Goal: Transaction & Acquisition: Obtain resource

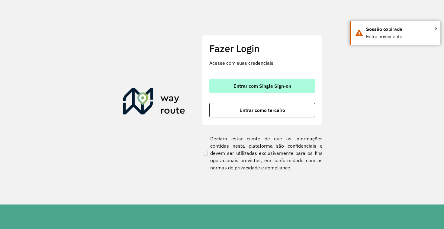
click at [277, 80] on button "Entrar com Single Sign-on" at bounding box center [262, 86] width 106 height 14
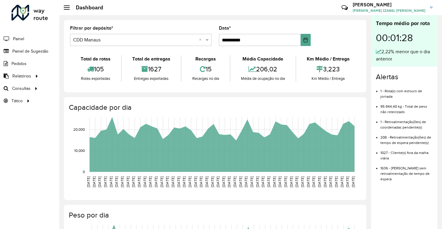
click at [380, 91] on ul "1 - Rota(s) com estouro de jornada 95.944,40 kg - Total de peso não roteirizado…" at bounding box center [404, 133] width 57 height 98
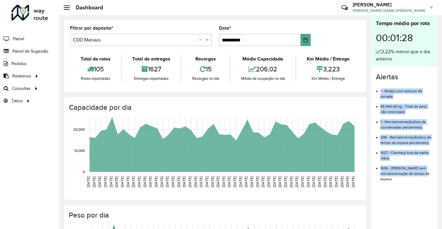
drag, startPoint x: 397, startPoint y: 181, endPoint x: 380, endPoint y: 93, distance: 89.2
click at [380, 93] on ul "1 - Rota(s) com estouro de jornada 95.944,40 kg - Total de peso não roteirizado…" at bounding box center [404, 133] width 57 height 98
click at [390, 139] on li "208 - Retroalimentação(ões) de tempo de espera pendente(s)" at bounding box center [406, 137] width 52 height 15
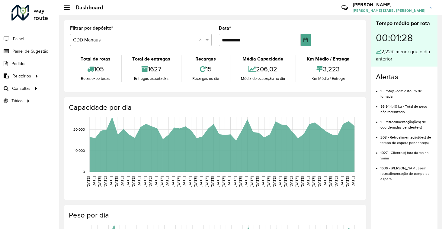
click at [383, 169] on li "1636 - Dias sem retroalimentação de tempo de espera" at bounding box center [406, 171] width 52 height 21
click at [378, 167] on ul "1 - Rota(s) com estouro de jornada 95.944,40 kg - Total de peso não roteirizado…" at bounding box center [404, 133] width 57 height 98
drag, startPoint x: 378, startPoint y: 167, endPoint x: 392, endPoint y: 179, distance: 18.4
click at [393, 179] on ul "1 - Rota(s) com estouro de jornada 95.944,40 kg - Total de peso não roteirizado…" at bounding box center [404, 133] width 57 height 98
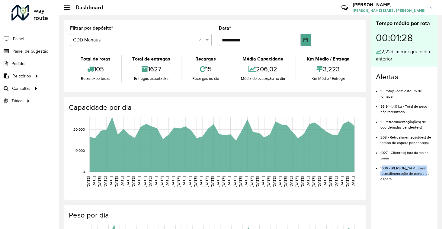
click at [392, 179] on li "1636 - Dias sem retroalimentação de tempo de espera" at bounding box center [406, 171] width 52 height 21
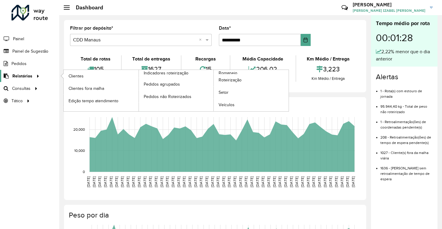
click at [26, 76] on span "Relatórios" at bounding box center [22, 76] width 20 height 6
click at [163, 72] on span "Indicadores roteirização" at bounding box center [167, 73] width 47 height 6
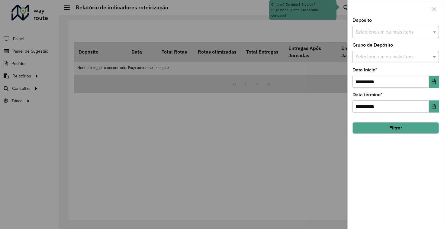
click at [378, 33] on input "text" at bounding box center [392, 32] width 77 height 7
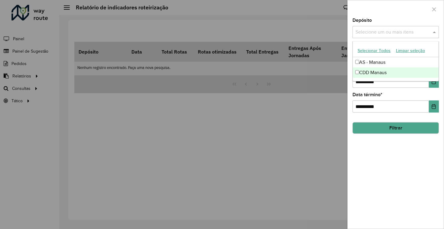
click at [375, 74] on div "CDD Manaus" at bounding box center [396, 72] width 86 height 10
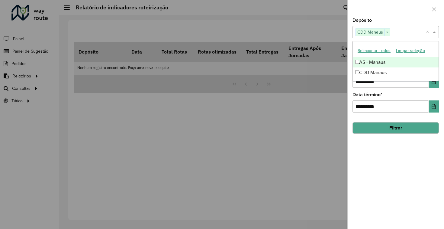
click at [435, 31] on span at bounding box center [435, 31] width 8 height 7
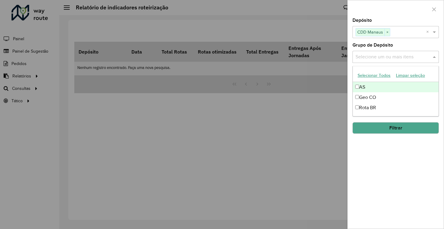
click at [407, 58] on input "text" at bounding box center [392, 56] width 77 height 7
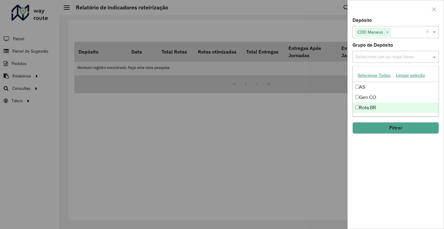
click at [380, 109] on div "Rota BR" at bounding box center [396, 107] width 86 height 10
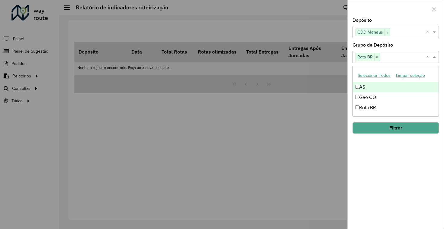
click at [413, 59] on input "text" at bounding box center [403, 56] width 46 height 7
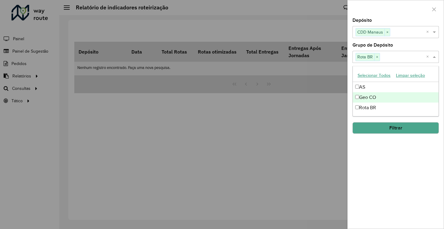
click at [368, 98] on div "Geo CO" at bounding box center [396, 97] width 86 height 10
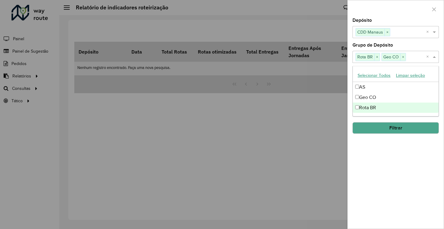
click at [370, 105] on div "Rota BR" at bounding box center [396, 107] width 86 height 10
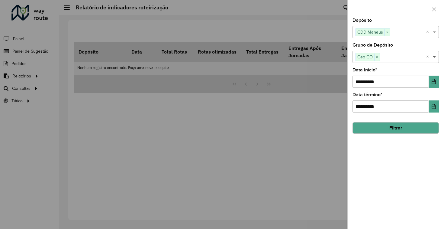
click at [435, 57] on span at bounding box center [435, 56] width 8 height 7
click at [401, 129] on button "Filtrar" at bounding box center [395, 127] width 86 height 11
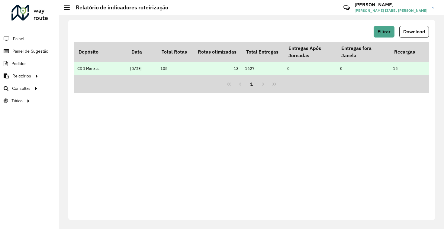
click at [237, 70] on td "13" at bounding box center [218, 69] width 48 height 14
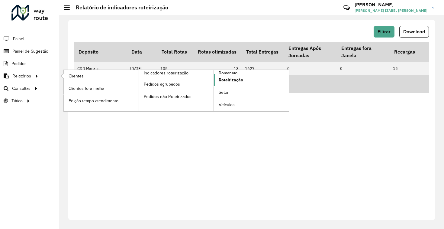
click at [229, 79] on span "Roteirização" at bounding box center [231, 80] width 24 height 6
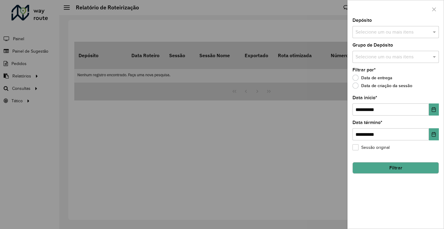
click at [374, 40] on div "**********" at bounding box center [396, 123] width 96 height 210
click at [365, 31] on input "text" at bounding box center [392, 32] width 77 height 7
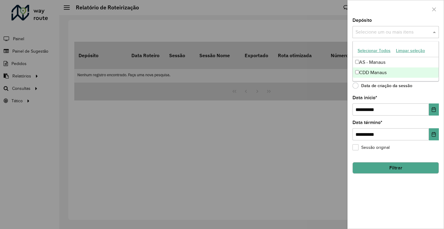
click at [377, 69] on div "CDD Manaus" at bounding box center [396, 72] width 86 height 10
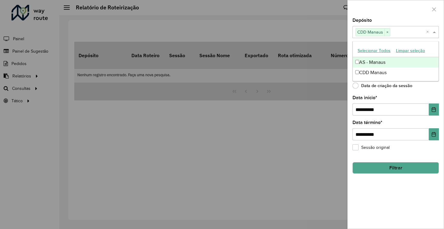
click at [408, 36] on input "text" at bounding box center [408, 32] width 36 height 7
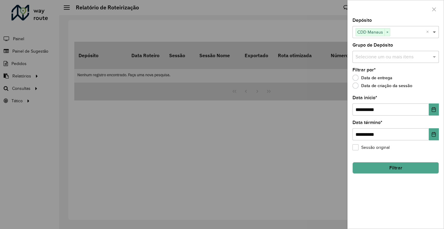
click at [433, 31] on span at bounding box center [435, 31] width 8 height 7
click at [413, 57] on input "text" at bounding box center [392, 56] width 77 height 7
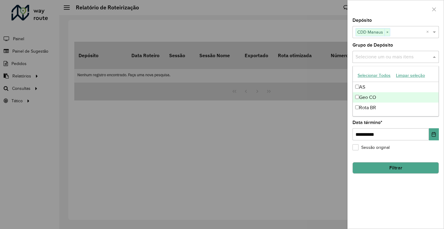
click at [380, 101] on div "Geo CO" at bounding box center [396, 97] width 86 height 10
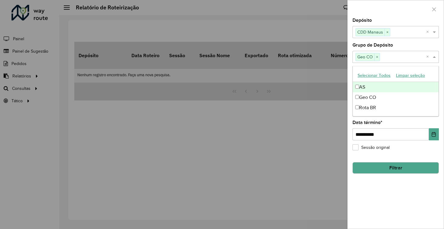
click at [412, 58] on input "text" at bounding box center [403, 56] width 46 height 7
click at [435, 57] on span at bounding box center [435, 56] width 8 height 7
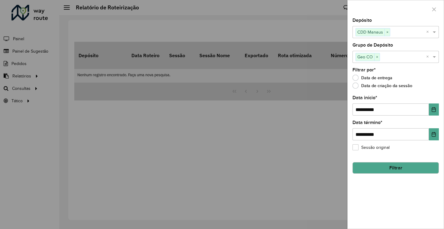
click at [386, 168] on button "Filtrar" at bounding box center [395, 167] width 86 height 11
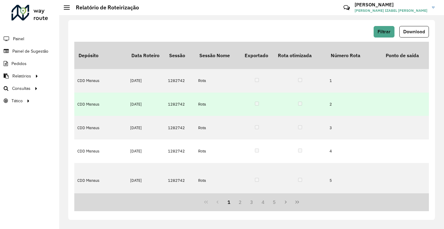
scroll to position [0, 53]
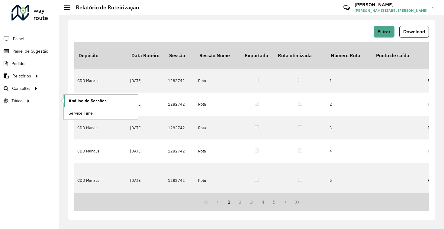
click at [83, 101] on span "Análise de Sessões" at bounding box center [88, 101] width 38 height 6
click at [80, 101] on span "Setores" at bounding box center [76, 101] width 15 height 6
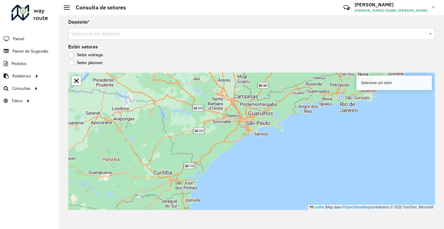
click at [74, 61] on label "Setor planner" at bounding box center [85, 62] width 34 height 6
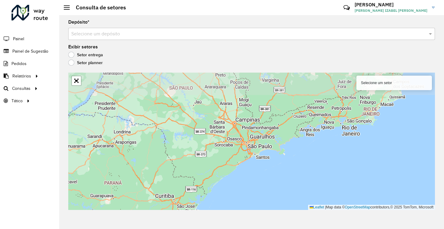
click at [73, 55] on label "Setor entrega" at bounding box center [85, 55] width 35 height 6
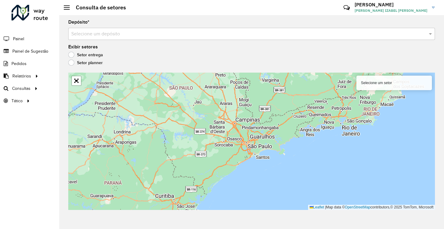
click at [119, 37] on input "text" at bounding box center [245, 33] width 348 height 7
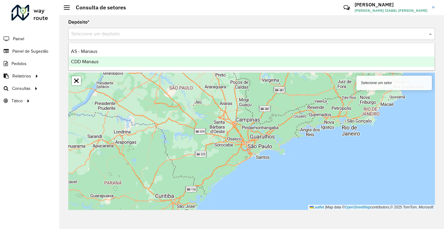
click at [120, 60] on div "CDD Manaus" at bounding box center [252, 61] width 366 height 10
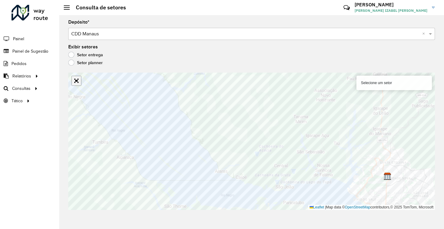
click at [79, 82] on link "Abrir mapa em tela cheia" at bounding box center [76, 80] width 9 height 9
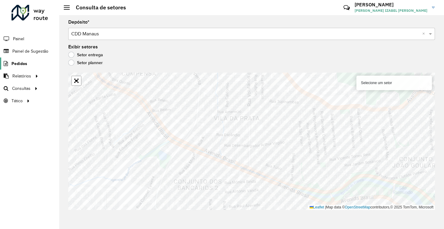
click at [3, 64] on icon at bounding box center [5, 63] width 10 height 5
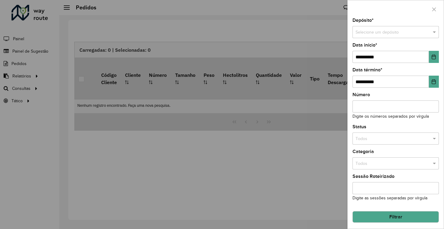
click at [32, 50] on div at bounding box center [222, 114] width 444 height 229
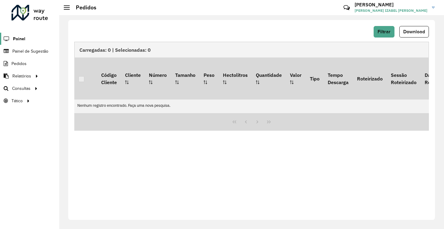
click at [19, 38] on span "Painel" at bounding box center [19, 39] width 12 height 6
click at [353, 8] on icon at bounding box center [346, 7] width 13 height 13
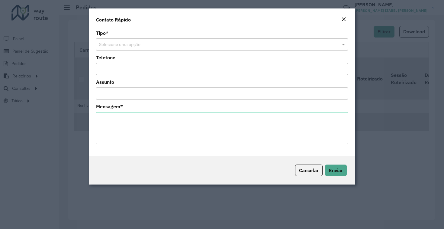
click at [315, 37] on div "Tipo * Selecione uma opção" at bounding box center [222, 41] width 252 height 20
click at [323, 46] on input "text" at bounding box center [216, 44] width 234 height 7
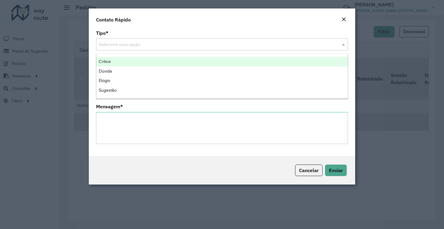
click at [346, 21] on em "Close" at bounding box center [343, 19] width 5 height 5
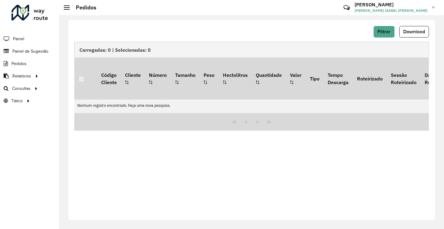
click at [396, 12] on span "MARIA IZABEL VIANA DE OLIVEIRA" at bounding box center [391, 10] width 73 height 5
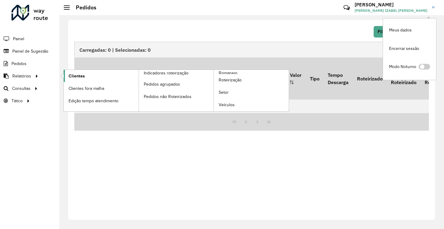
click at [84, 75] on span "Clientes" at bounding box center [77, 76] width 16 height 6
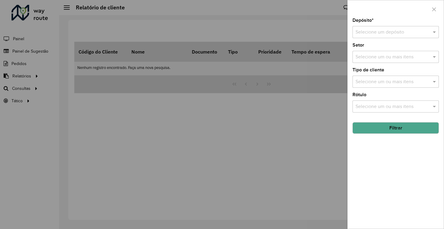
click at [123, 114] on div at bounding box center [222, 114] width 444 height 229
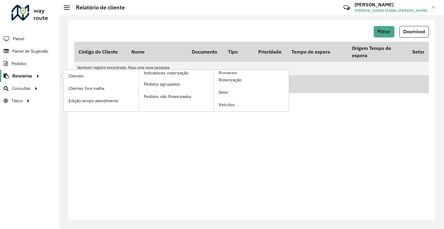
click at [26, 73] on span "Relatórios" at bounding box center [22, 76] width 20 height 6
click at [73, 74] on span "Clientes" at bounding box center [77, 76] width 16 height 6
click at [91, 74] on link "Clientes" at bounding box center [101, 76] width 75 height 12
click at [80, 78] on span "Clientes" at bounding box center [77, 76] width 16 height 6
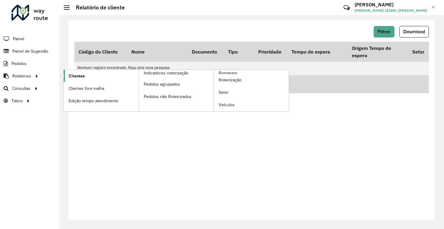
click at [79, 77] on span "Clientes" at bounding box center [77, 76] width 16 height 6
click at [69, 70] on link "Clientes" at bounding box center [101, 76] width 75 height 12
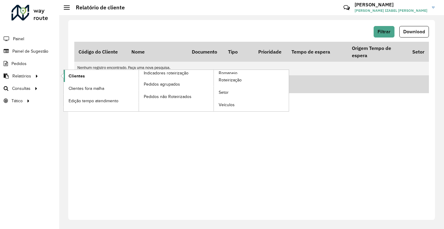
click at [83, 77] on span "Clientes" at bounding box center [77, 76] width 16 height 6
click at [73, 75] on span "Clientes" at bounding box center [77, 76] width 16 height 6
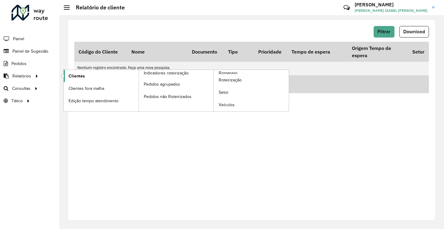
click at [73, 75] on span "Clientes" at bounding box center [77, 76] width 16 height 6
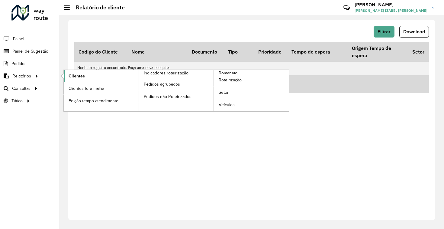
click at [73, 75] on span "Clientes" at bounding box center [77, 76] width 16 height 6
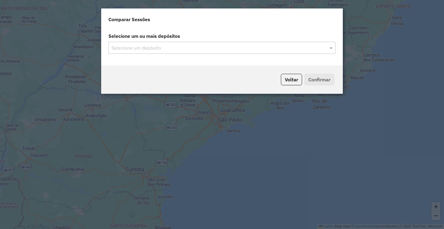
click at [162, 45] on input "text" at bounding box center [219, 47] width 218 height 7
click at [190, 48] on input "text" at bounding box center [219, 47] width 218 height 7
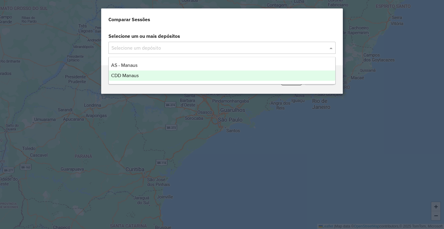
click at [194, 79] on div "CDD Manaus" at bounding box center [222, 75] width 226 height 10
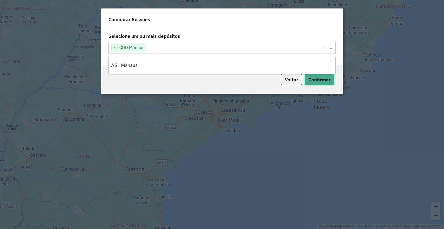
click at [328, 81] on button "Confirmar" at bounding box center [319, 79] width 30 height 11
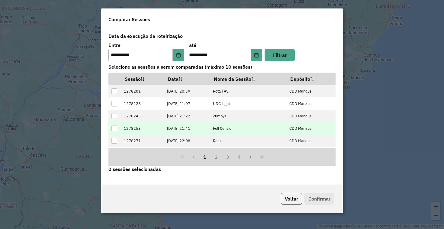
click at [114, 129] on div at bounding box center [114, 128] width 6 height 6
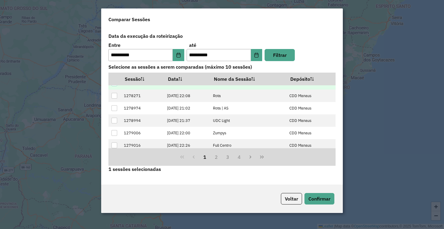
scroll to position [61, 0]
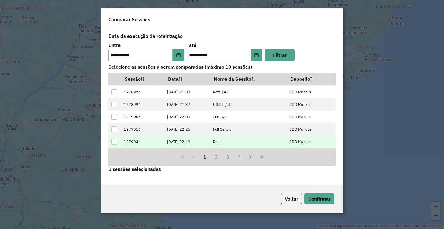
click at [115, 140] on div at bounding box center [114, 142] width 6 height 6
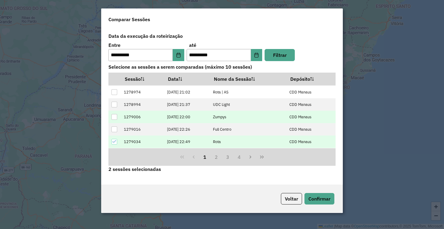
scroll to position [0, 0]
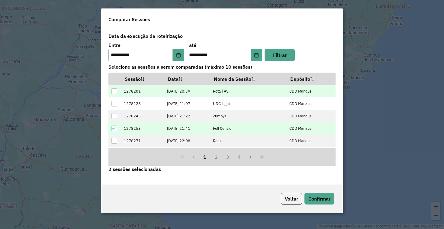
click at [117, 92] on td at bounding box center [114, 91] width 12 height 12
click at [115, 90] on div at bounding box center [114, 91] width 6 height 6
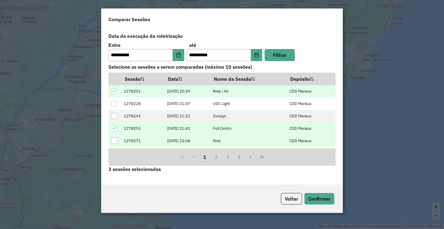
click at [116, 143] on div at bounding box center [114, 141] width 6 height 6
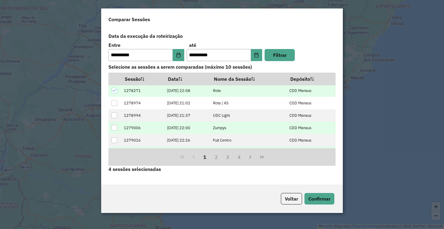
scroll to position [61, 0]
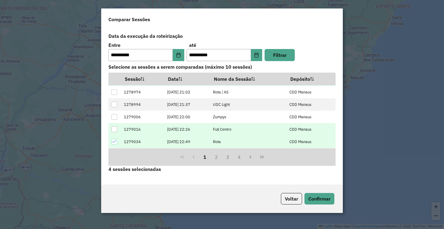
click at [114, 129] on div at bounding box center [114, 129] width 6 height 6
click at [114, 129] on icon at bounding box center [114, 129] width 4 height 4
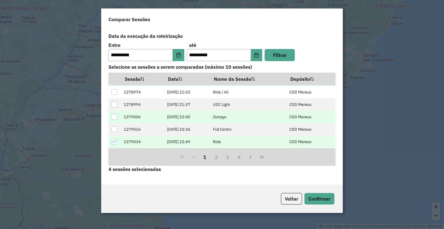
scroll to position [0, 0]
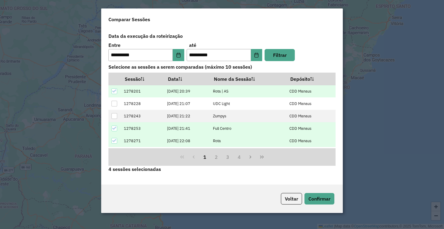
click at [115, 126] on icon at bounding box center [114, 128] width 4 height 4
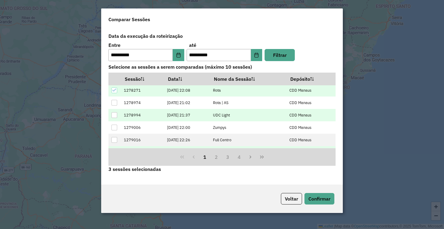
scroll to position [47, 0]
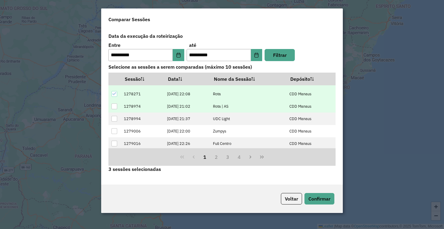
click at [114, 105] on div at bounding box center [114, 106] width 6 height 6
click at [319, 197] on button "Confirmar" at bounding box center [319, 198] width 30 height 11
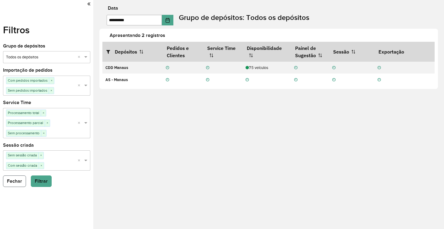
click at [13, 185] on button "Fechar" at bounding box center [14, 180] width 23 height 11
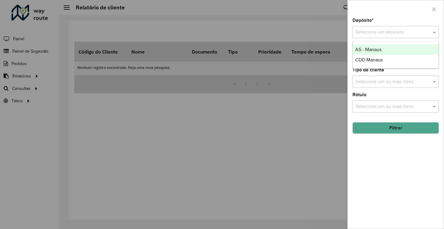
click at [381, 36] on div "Selecione um depósito" at bounding box center [395, 32] width 86 height 12
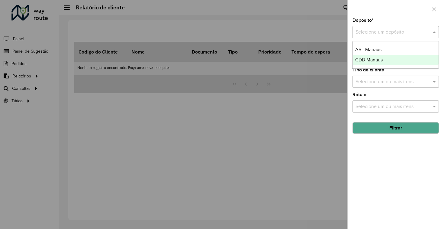
click at [382, 60] on span "CDD Manaus" at bounding box center [368, 59] width 27 height 5
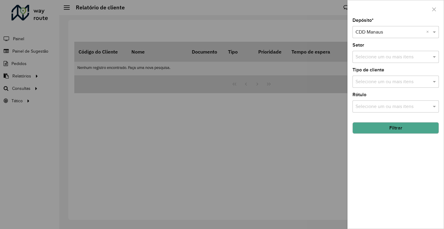
click at [382, 61] on div "Selecione um ou mais itens" at bounding box center [395, 57] width 86 height 12
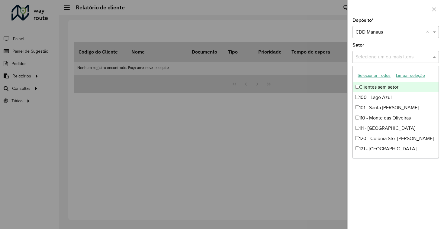
click at [384, 60] on input "text" at bounding box center [392, 56] width 77 height 7
click at [386, 47] on div "Setor Selecione um ou mais itens" at bounding box center [395, 53] width 86 height 20
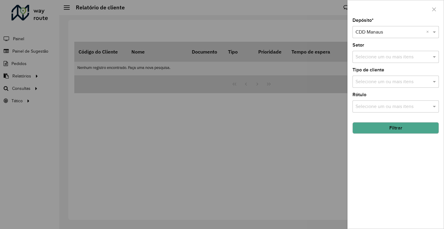
click at [406, 82] on input "text" at bounding box center [392, 81] width 77 height 7
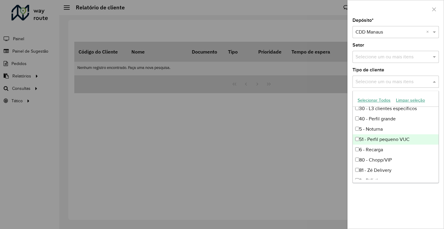
scroll to position [40, 0]
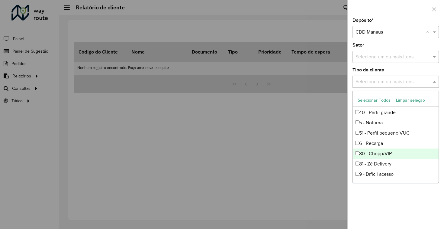
click at [374, 152] on div "80 - Chopp/VIP" at bounding box center [396, 153] width 86 height 10
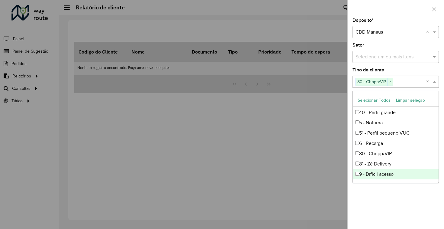
click at [374, 170] on div "9 - Difícil acesso" at bounding box center [396, 174] width 86 height 10
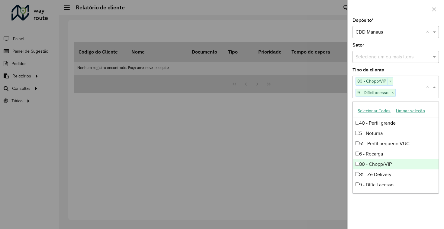
click at [374, 167] on div "80 - Chopp/VIP" at bounding box center [396, 164] width 86 height 10
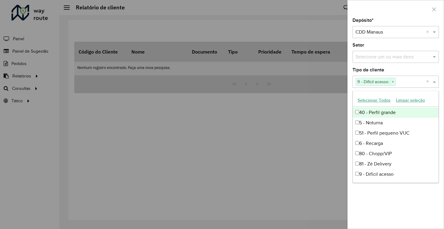
click at [407, 86] on div "Selecione um ou mais itens 9 - Difícil acesso ×" at bounding box center [389, 81] width 74 height 11
click at [407, 82] on input "text" at bounding box center [411, 81] width 30 height 7
click at [419, 83] on input "text" at bounding box center [411, 81] width 30 height 7
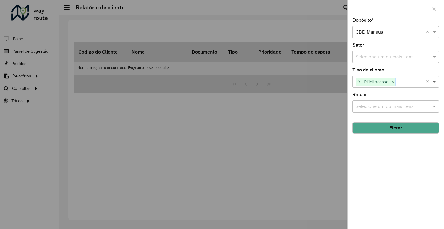
click at [435, 83] on span at bounding box center [435, 81] width 8 height 7
click at [393, 108] on input "text" at bounding box center [392, 106] width 77 height 7
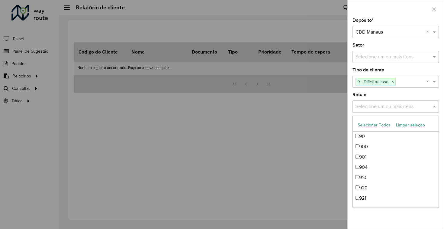
scroll to position [759, 0]
click at [392, 114] on div "Depósito * Selecione um depósito × CDD Manaus × Setor Selecione um ou mais iten…" at bounding box center [396, 123] width 96 height 210
click at [387, 108] on input "text" at bounding box center [392, 106] width 77 height 7
click at [410, 99] on div "Rótulo Selecione um ou mais itens" at bounding box center [395, 102] width 86 height 20
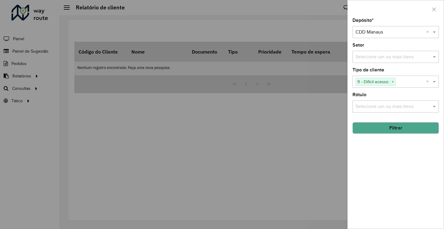
click at [412, 105] on input "text" at bounding box center [392, 106] width 77 height 7
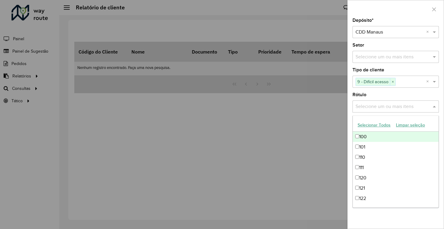
click at [412, 105] on input "text" at bounding box center [392, 106] width 77 height 7
click at [431, 107] on input "text" at bounding box center [392, 106] width 77 height 7
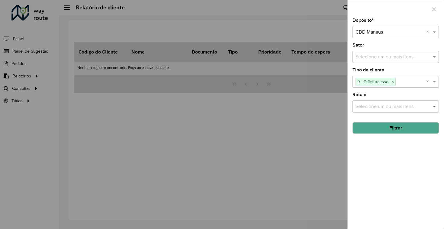
click at [435, 108] on span at bounding box center [435, 106] width 8 height 7
click at [418, 129] on button "Filtrar" at bounding box center [395, 127] width 86 height 11
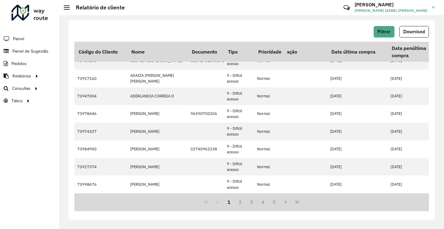
scroll to position [0, 911]
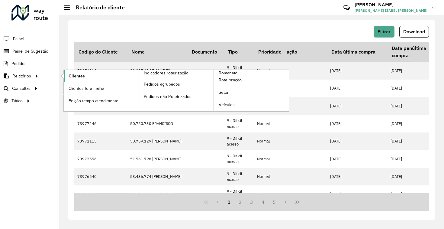
click at [70, 77] on span "Clientes" at bounding box center [77, 76] width 16 height 6
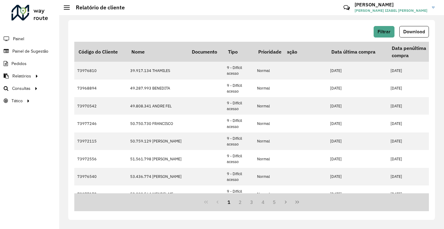
click at [383, 25] on div "Filtrar Download Código do Cliente Nome Documento Tipo Prioridade Tempo de espe…" at bounding box center [251, 120] width 367 height 200
click at [384, 30] on span "Filtrar" at bounding box center [383, 31] width 13 height 5
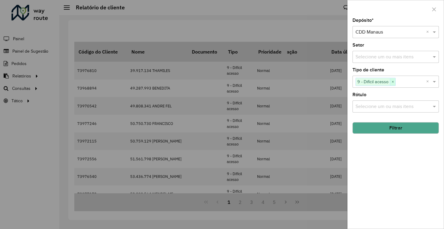
click at [392, 83] on span "×" at bounding box center [392, 81] width 5 height 7
click at [391, 124] on button "Filtrar" at bounding box center [395, 127] width 86 height 11
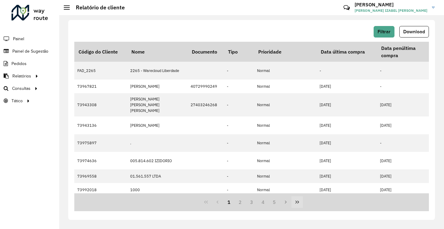
click at [296, 200] on icon "Last Page" at bounding box center [297, 201] width 5 height 5
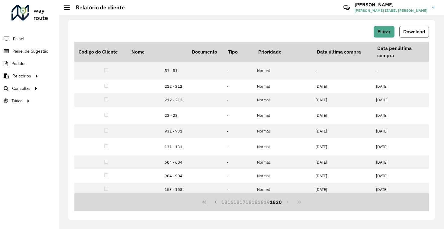
click at [419, 31] on span "Download" at bounding box center [414, 31] width 22 height 5
